Goal: Register for event/course

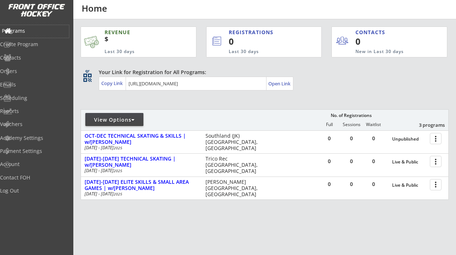
click at [28, 29] on div "Programs" at bounding box center [34, 30] width 65 height 5
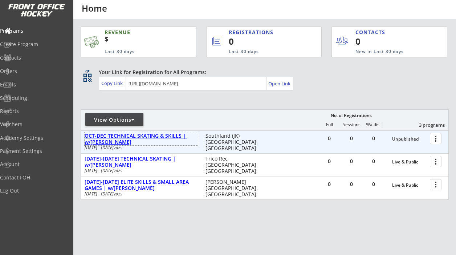
click at [143, 136] on div "OCT-DEC TECHNICAL SKATING & SKILLS | w/[PERSON_NAME]" at bounding box center [141, 139] width 113 height 12
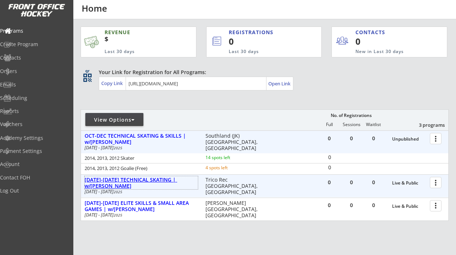
click at [131, 179] on div "[DATE]-[DATE] TECHNICAL SKATING | w/[PERSON_NAME]" at bounding box center [141, 183] width 113 height 12
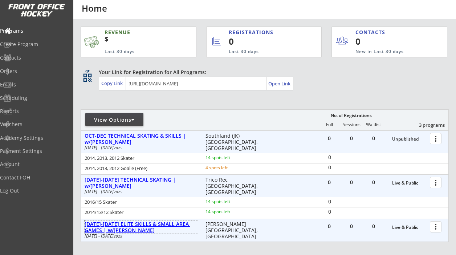
click at [106, 225] on div "[DATE]-[DATE] ELITE SKILLS & SMALL AREA GAMES | w/[PERSON_NAME]" at bounding box center [141, 227] width 113 height 12
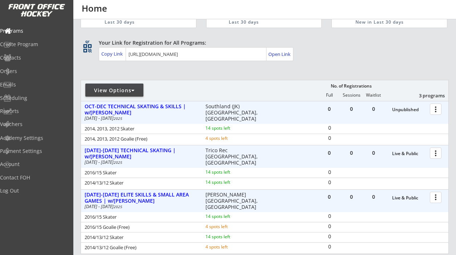
scroll to position [27, 0]
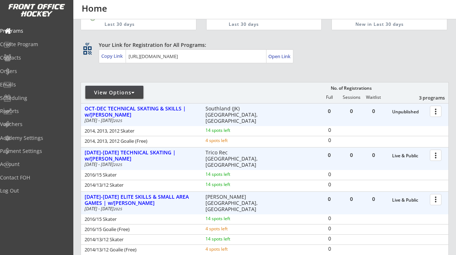
click at [436, 108] on div at bounding box center [436, 111] width 13 height 13
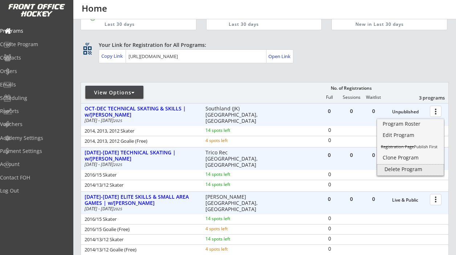
click at [404, 169] on div "Delete Program" at bounding box center [410, 169] width 52 height 5
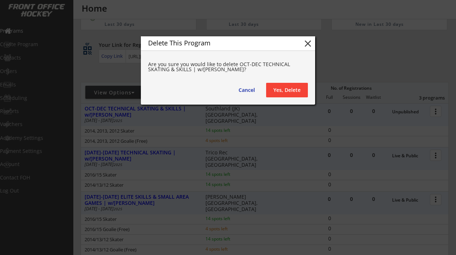
click at [290, 78] on div "Delete This Program close Are you sure you would like to delete OCT-DEC TECHNIC…" at bounding box center [228, 70] width 174 height 68
click at [290, 89] on button "Yes, Delete" at bounding box center [287, 90] width 42 height 15
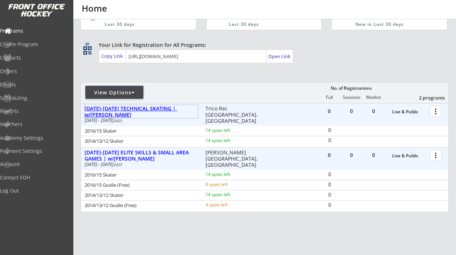
click at [152, 107] on div "[DATE]-[DATE] TECHNICAL SKATING | w/[PERSON_NAME]" at bounding box center [141, 112] width 113 height 12
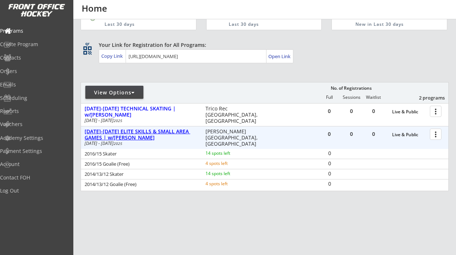
click at [150, 128] on div "[DATE]-[DATE] ELITE SKILLS & SMALL AREA GAMES | w/[PERSON_NAME]" at bounding box center [141, 134] width 113 height 13
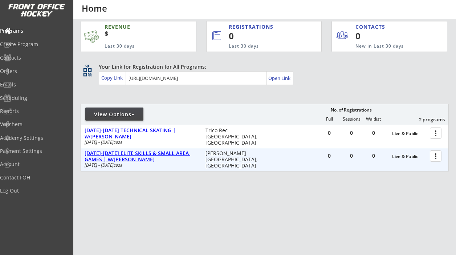
click at [154, 154] on div "[DATE]-[DATE] ELITE SKILLS & SMALL AREA GAMES | w/[PERSON_NAME]" at bounding box center [141, 156] width 113 height 12
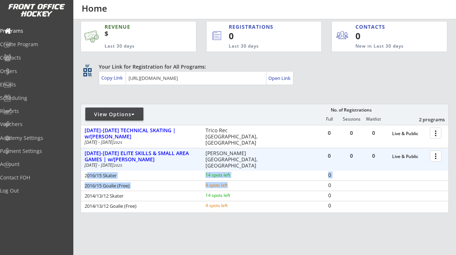
drag, startPoint x: 86, startPoint y: 176, endPoint x: 140, endPoint y: 183, distance: 54.1
click at [140, 183] on div "2016/15 Skater 14 spots left 0 2016/15 Goalie (Free) 4 spots left 0 2014/13/12 …" at bounding box center [264, 191] width 367 height 40
click at [140, 183] on div "2016/15 Goalie (Free) 4 spots left" at bounding box center [175, 186] width 188 height 7
drag, startPoint x: 85, startPoint y: 174, endPoint x: 232, endPoint y: 187, distance: 148.0
click at [232, 187] on div "2016/15 Skater 14 spots left 0 2016/15 Goalie (Free) 4 spots left 0 2014/13/12 …" at bounding box center [264, 191] width 367 height 40
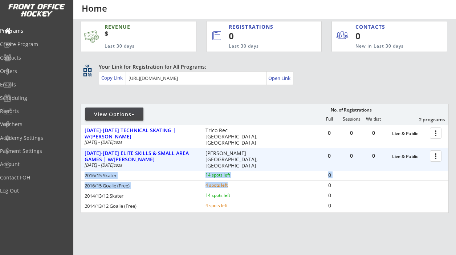
click at [232, 187] on div "4 spots left" at bounding box center [228, 185] width 47 height 5
click at [162, 171] on div "2016/15 Skater 14 spots left 0" at bounding box center [264, 176] width 367 height 10
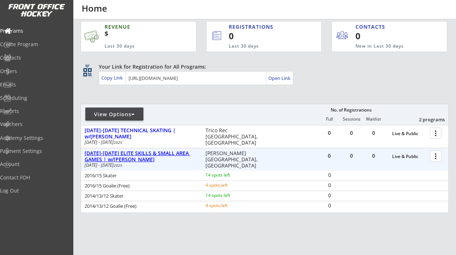
click at [173, 152] on div "[DATE]-[DATE] ELITE SKILLS & SMALL AREA GAMES | w/[PERSON_NAME]" at bounding box center [141, 156] width 113 height 12
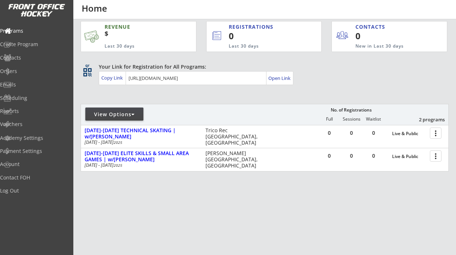
scroll to position [0, 0]
